Goal: Transaction & Acquisition: Purchase product/service

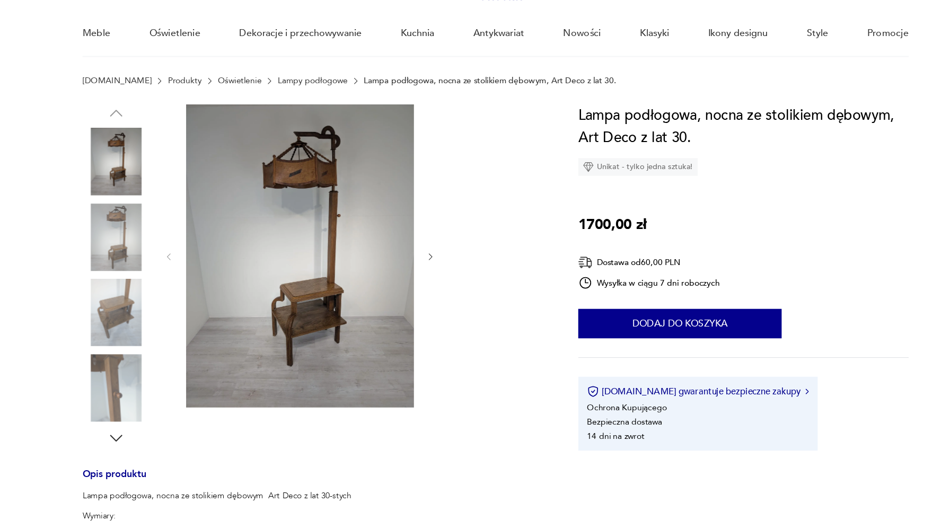
scroll to position [80, 0]
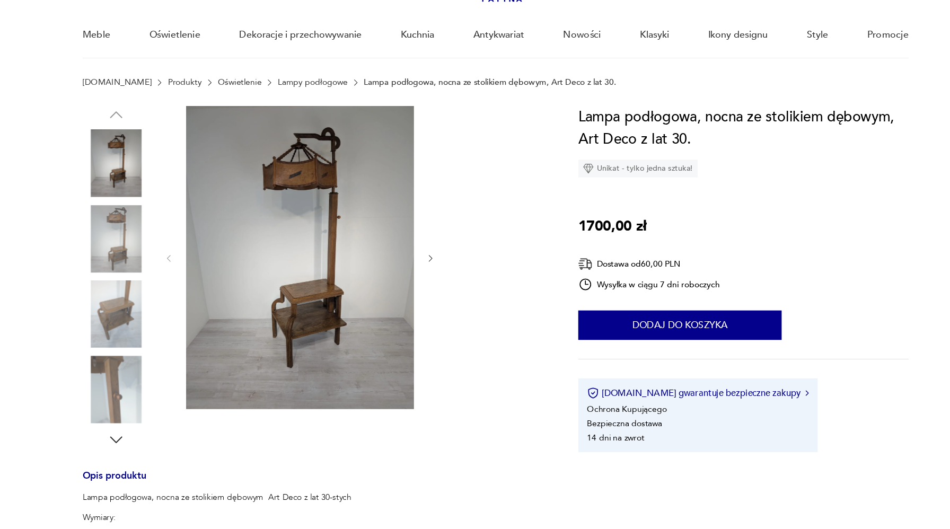
click at [138, 361] on img at bounding box center [134, 349] width 60 height 60
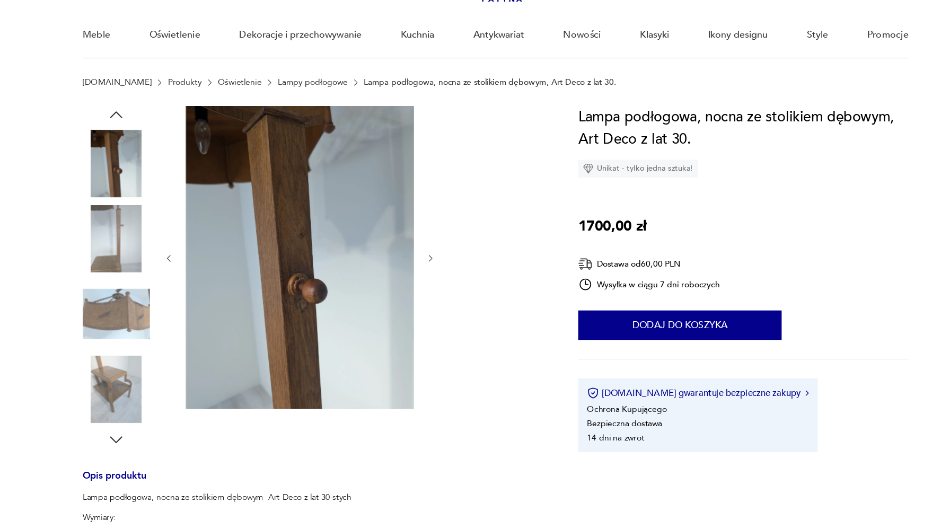
click at [135, 392] on icon "button" at bounding box center [135, 395] width 16 height 16
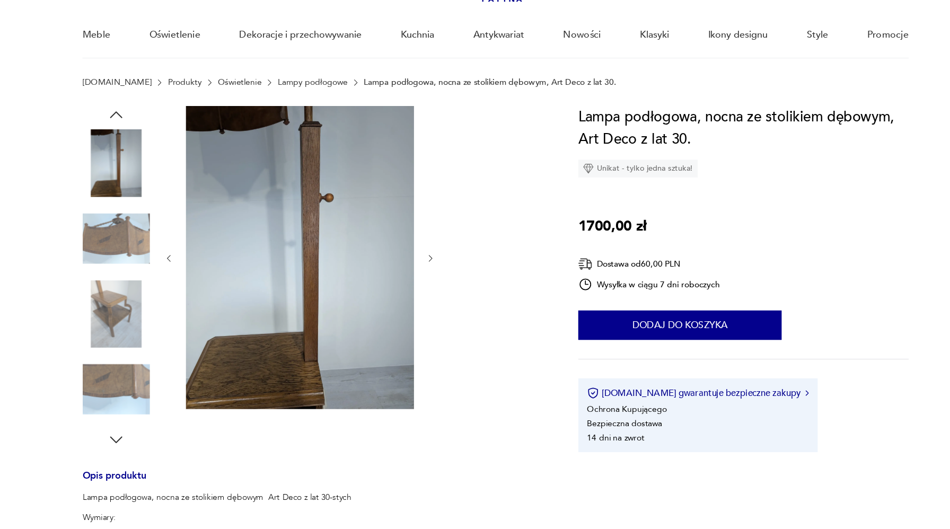
click at [135, 392] on icon "button" at bounding box center [135, 395] width 16 height 16
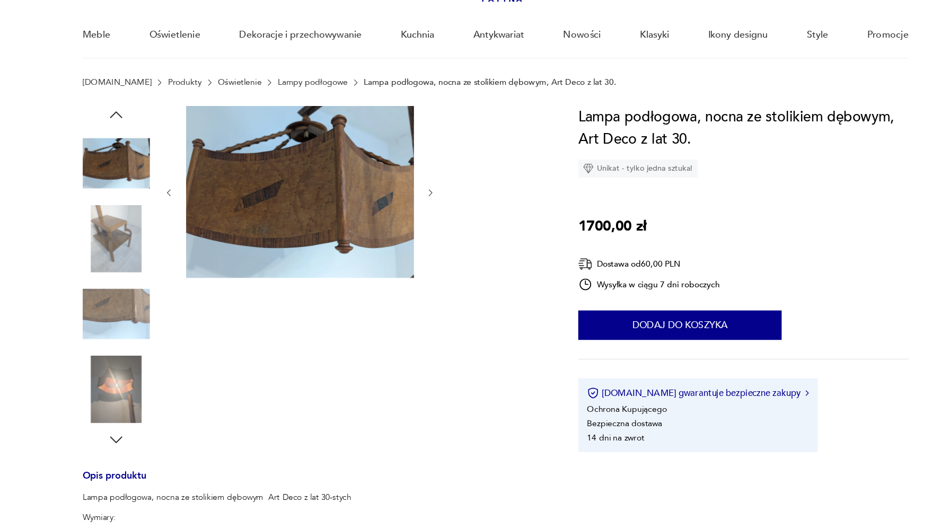
click at [135, 392] on icon "button" at bounding box center [135, 395] width 16 height 16
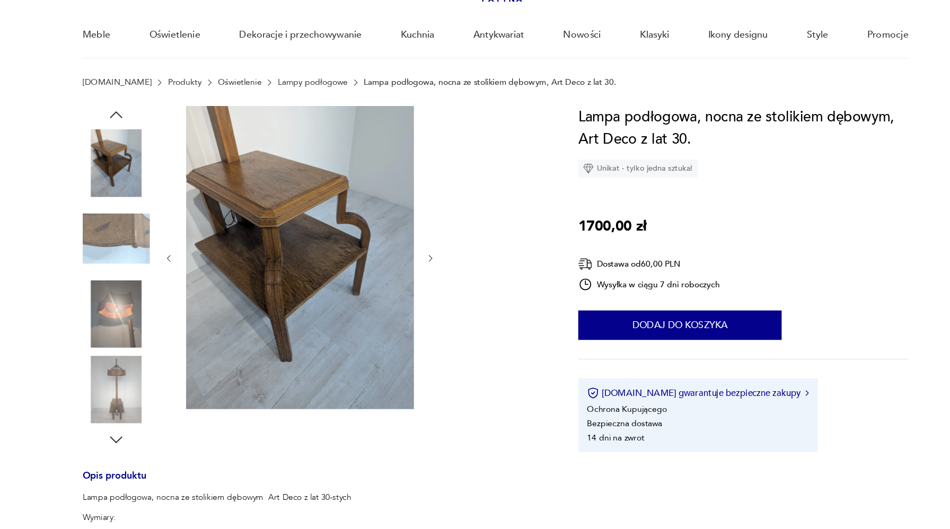
click at [135, 392] on icon "button" at bounding box center [135, 395] width 16 height 16
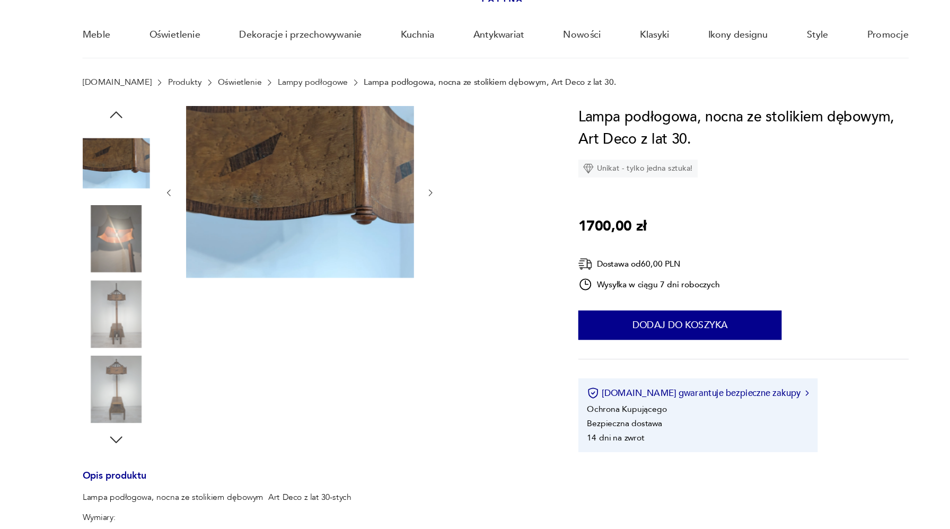
click at [135, 392] on icon "button" at bounding box center [135, 395] width 16 height 16
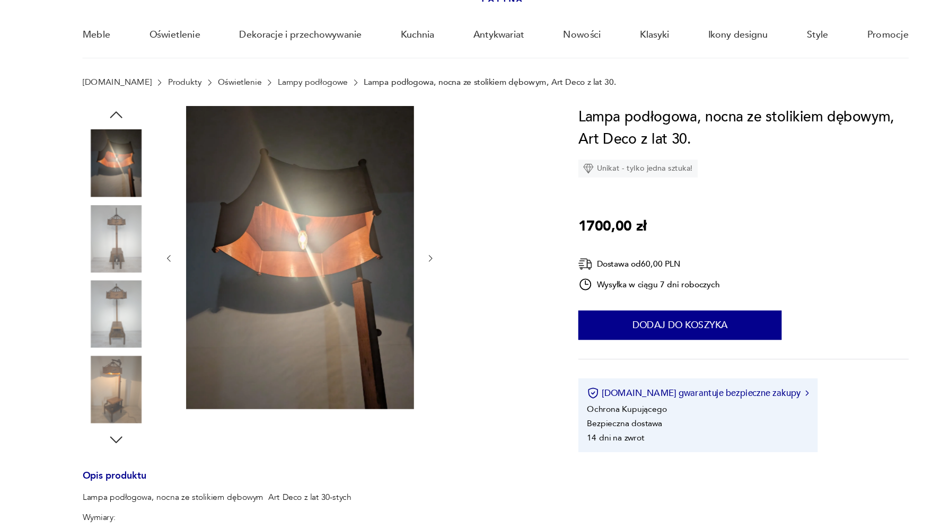
click at [135, 392] on icon "button" at bounding box center [135, 395] width 16 height 16
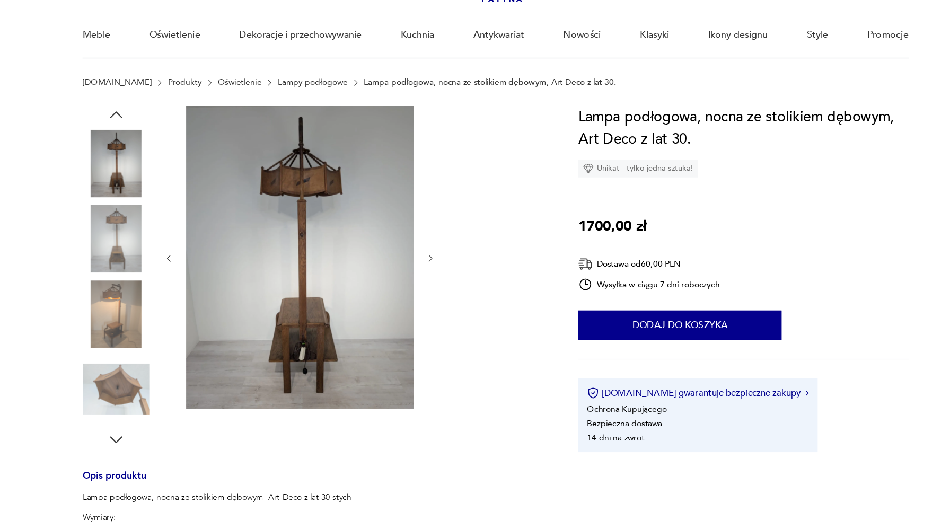
click at [135, 392] on icon "button" at bounding box center [135, 395] width 16 height 16
